Goal: Contribute content: Contribute content

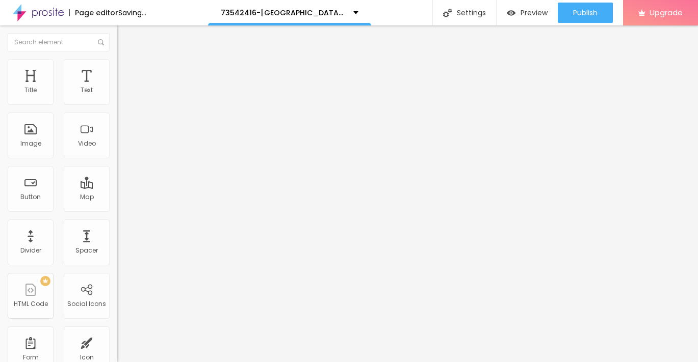
click at [117, 88] on span "Add image" at bounding box center [138, 83] width 42 height 9
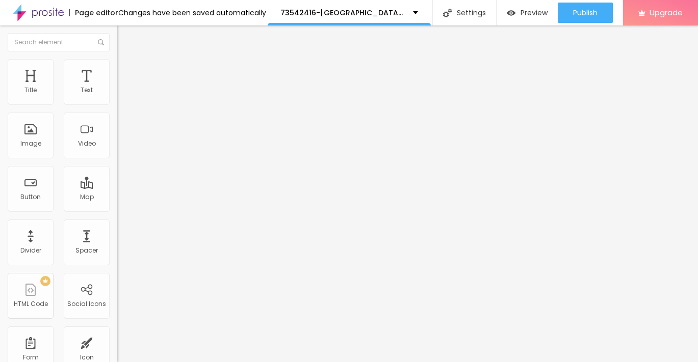
click at [147, 362] on div "Subindo 1/1 arquivos" at bounding box center [349, 365] width 698 height 6
click at [117, 64] on img at bounding box center [121, 63] width 9 height 9
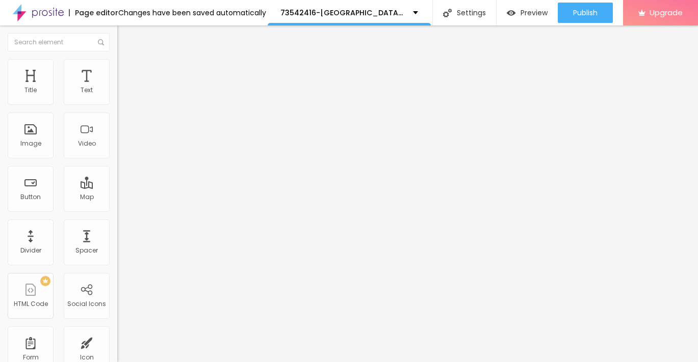
type input "95"
type input "90"
type input "85"
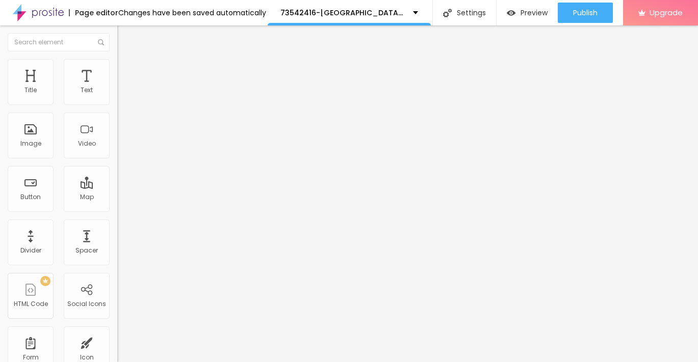
type input "85"
type input "75"
type input "70"
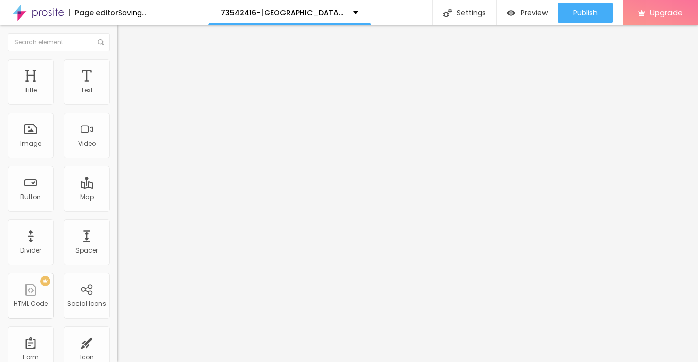
type input "65"
type input "55"
type input "50"
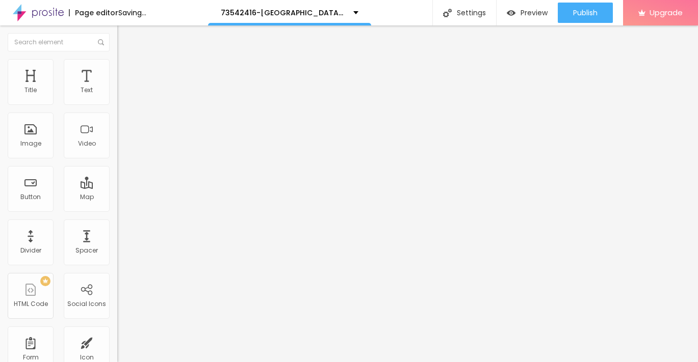
type input "50"
type input "45"
type input "40"
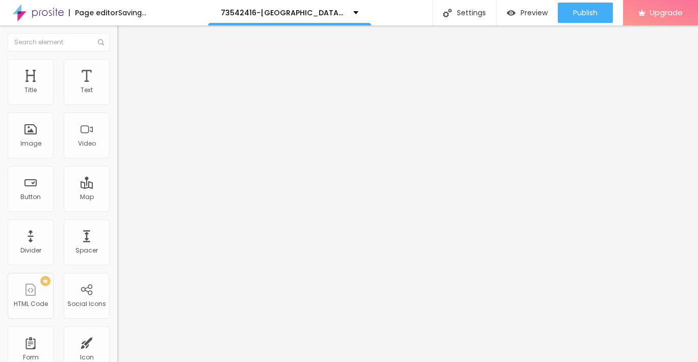
type input "30"
type input "25"
type input "20"
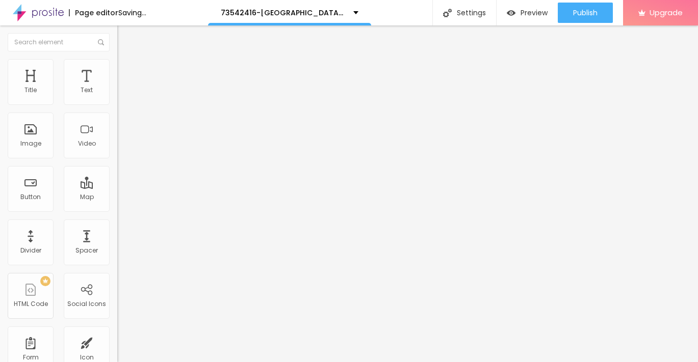
type input "20"
type input "15"
type input "10"
drag, startPoint x: 107, startPoint y: 107, endPoint x: -5, endPoint y: 107, distance: 111.6
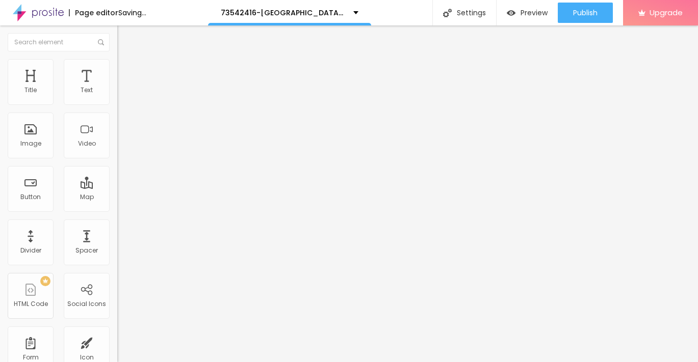
type input "10"
click at [117, 104] on input "range" at bounding box center [150, 100] width 66 height 8
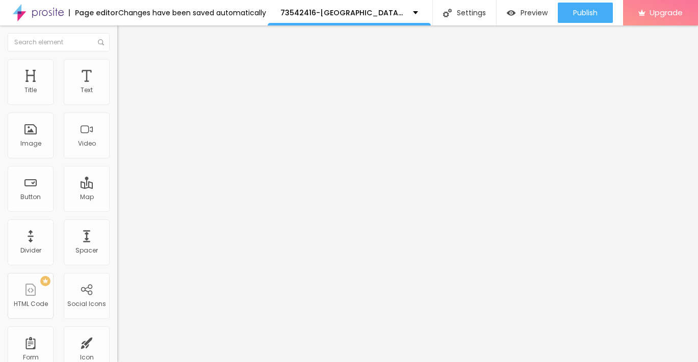
click at [125, 37] on img "button" at bounding box center [129, 37] width 8 height 8
click at [117, 98] on button "button" at bounding box center [124, 92] width 14 height 11
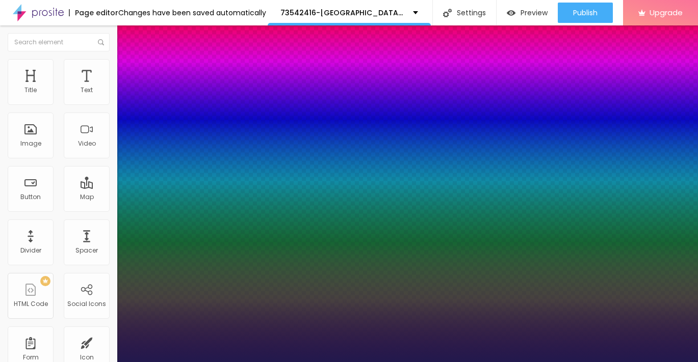
type input "1"
type input "15"
type input "1"
type input "16"
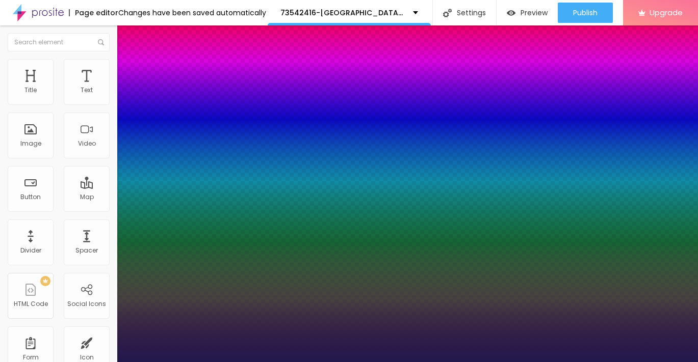
type input "16"
type input "1"
type input "17"
type input "1"
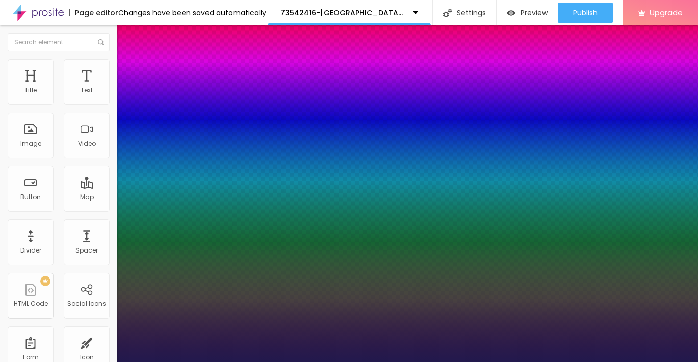
type input "18"
type input "1"
type input "19"
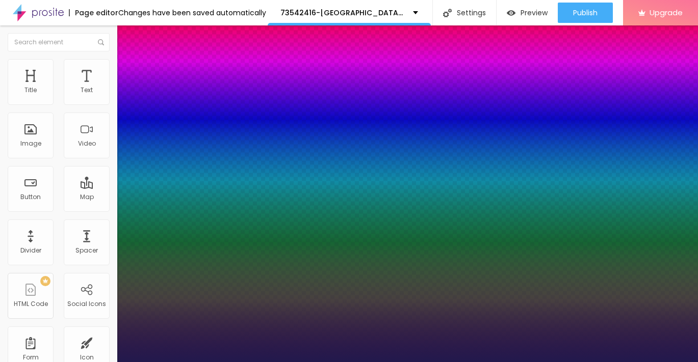
type input "1"
type input "20"
type input "1"
type input "21"
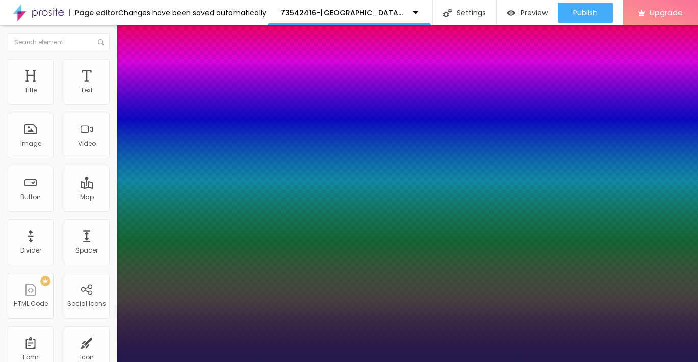
type input "21"
type input "1"
type input "22"
type input "1"
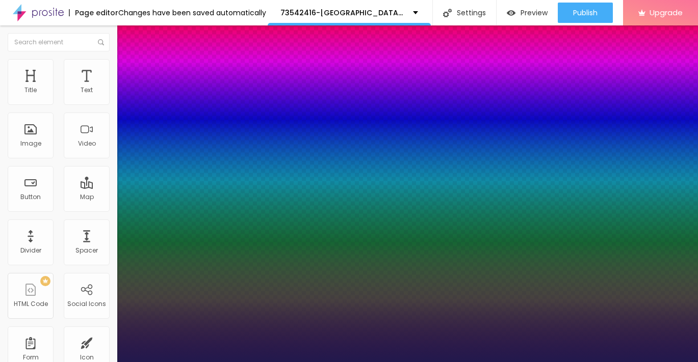
type input "23"
type input "1"
type input "24"
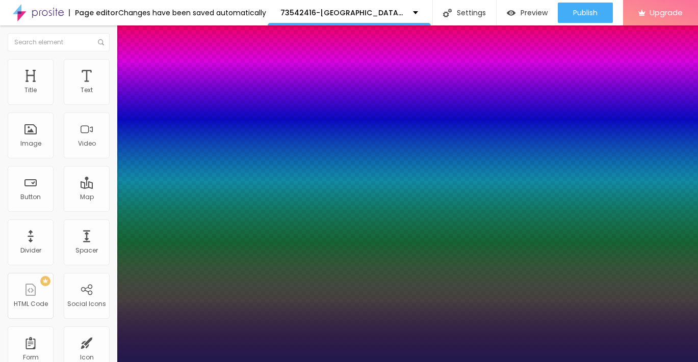
type input "1"
type input "26"
type input "1"
type input "27"
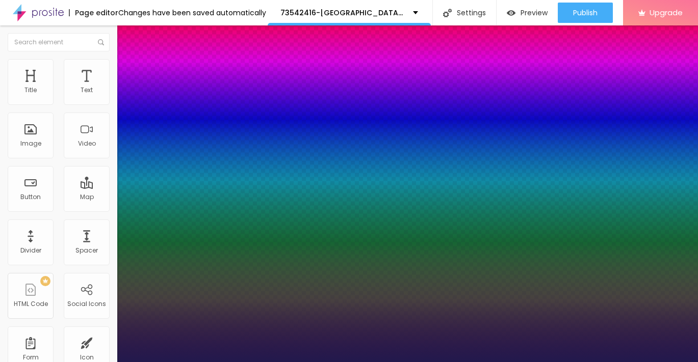
type input "27"
type input "1"
type input "28"
type input "1"
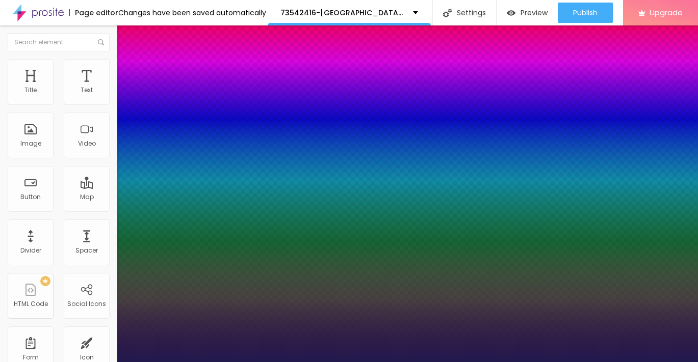
type input "29"
type input "1"
type input "30"
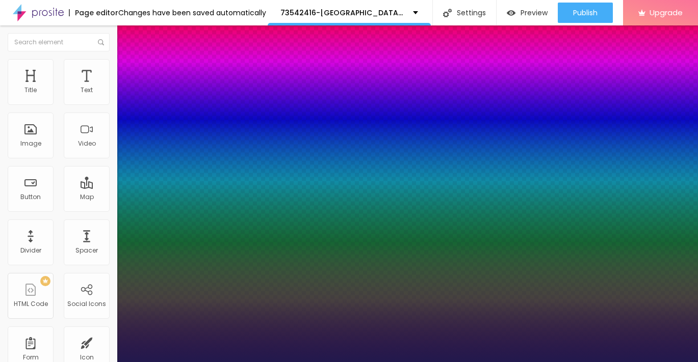
type input "1"
type input "31"
type input "1"
type input "30"
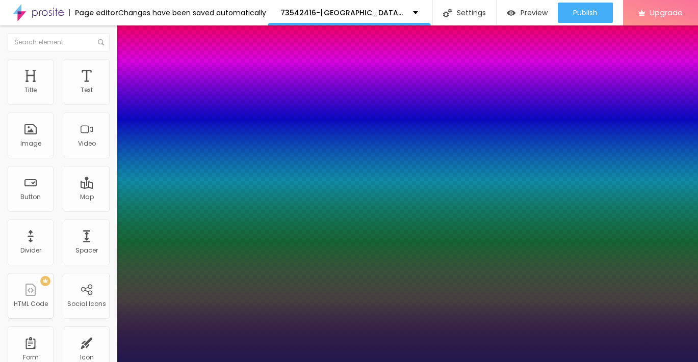
type input "30"
type input "1"
type input "29"
type input "1"
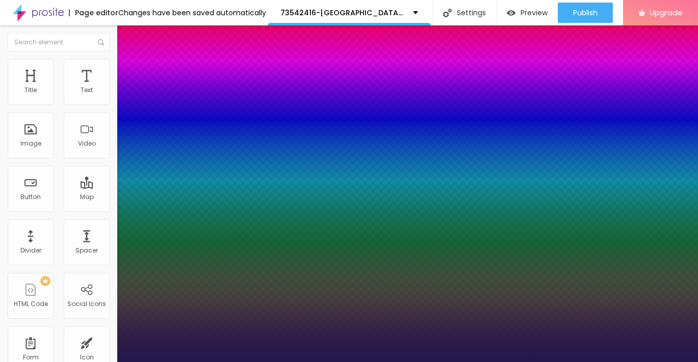
type input "28"
type input "1"
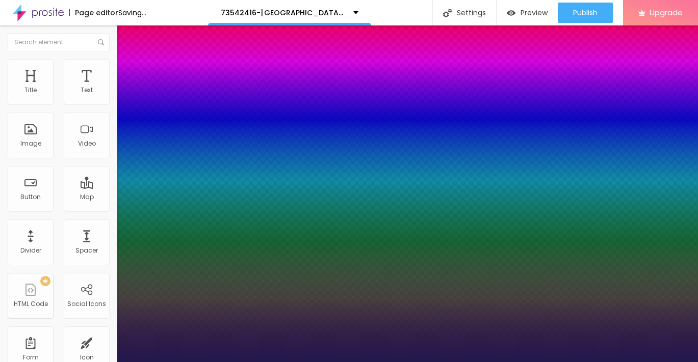
type input "27"
type input "1"
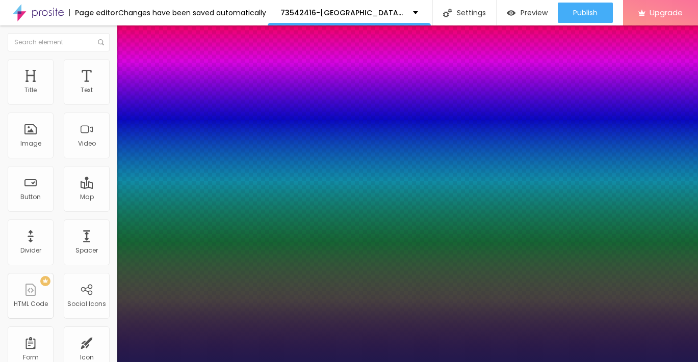
type input "26"
type input "1"
type input "25"
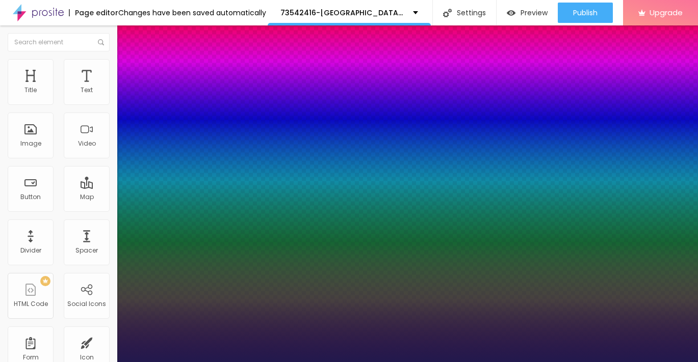
type input "1"
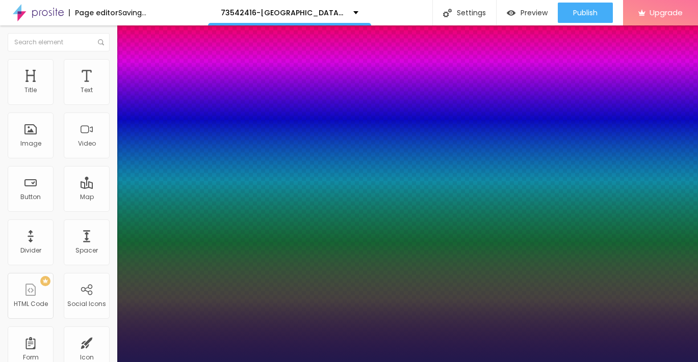
drag, startPoint x: 137, startPoint y: 173, endPoint x: 145, endPoint y: 175, distance: 8.5
type input "25"
type input "1"
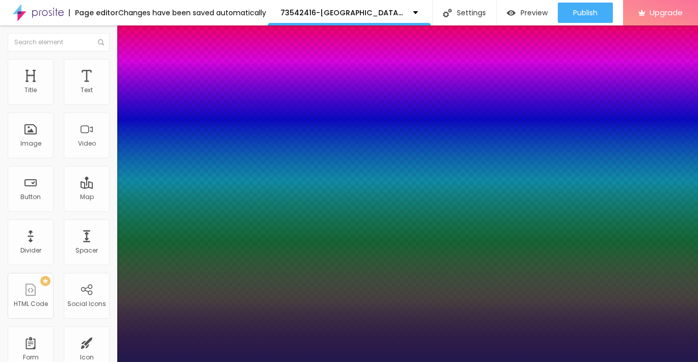
click at [12, 362] on div at bounding box center [349, 362] width 698 height 0
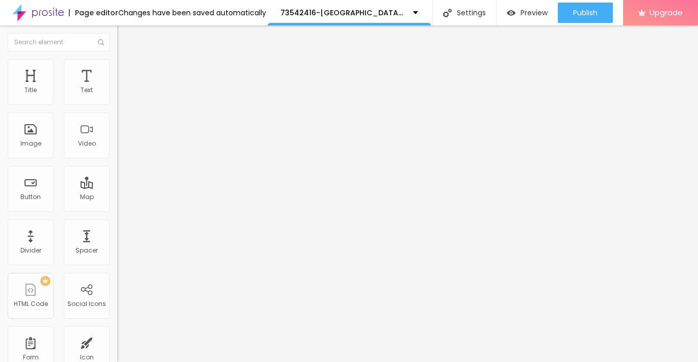
click at [125, 38] on img "button" at bounding box center [129, 37] width 8 height 8
click at [117, 96] on input "Click me" at bounding box center [178, 91] width 122 height 10
paste input "→ VIEW DOCUMENT HERE"
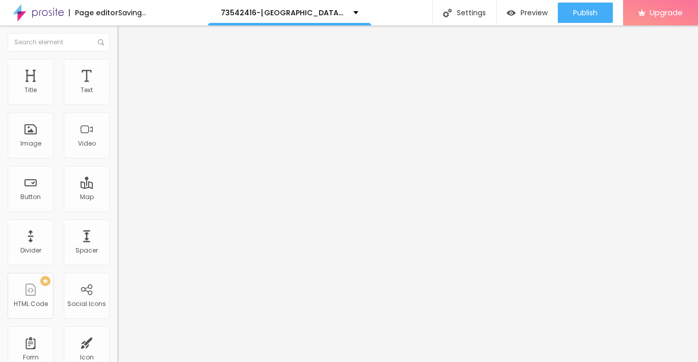
type input "→ VIEW DOCUMENT HERE"
click at [117, 210] on input "https://" at bounding box center [178, 205] width 122 height 10
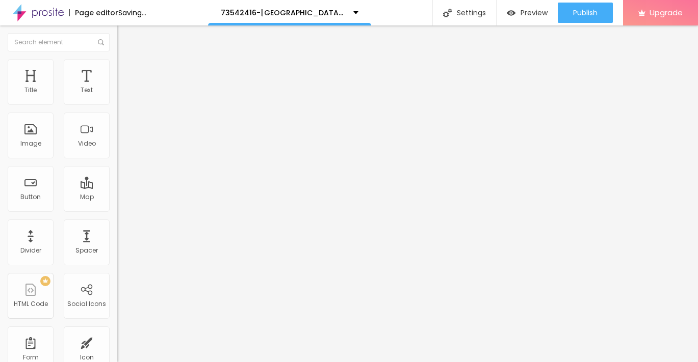
paste input "admin.activapower.com"
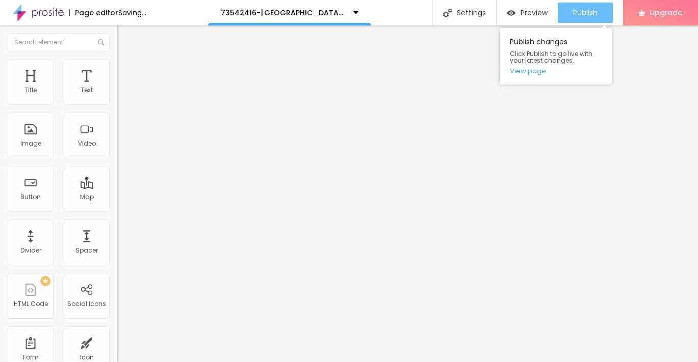
type input "https://admin.activapower.com"
click at [580, 15] on span "Publish" at bounding box center [585, 13] width 24 height 8
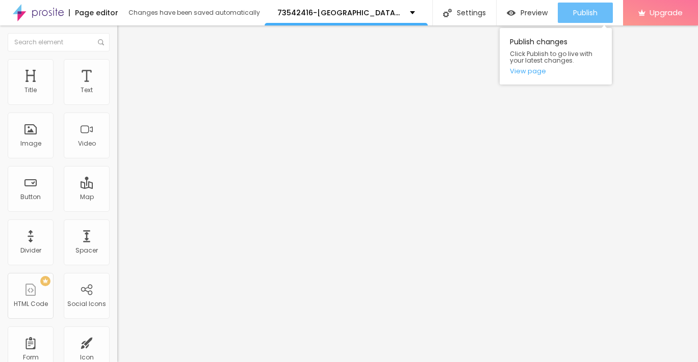
click at [591, 12] on span "Publish" at bounding box center [585, 13] width 24 height 8
click at [570, 12] on button "Publish" at bounding box center [585, 13] width 55 height 20
